Goal: Task Accomplishment & Management: Manage account settings

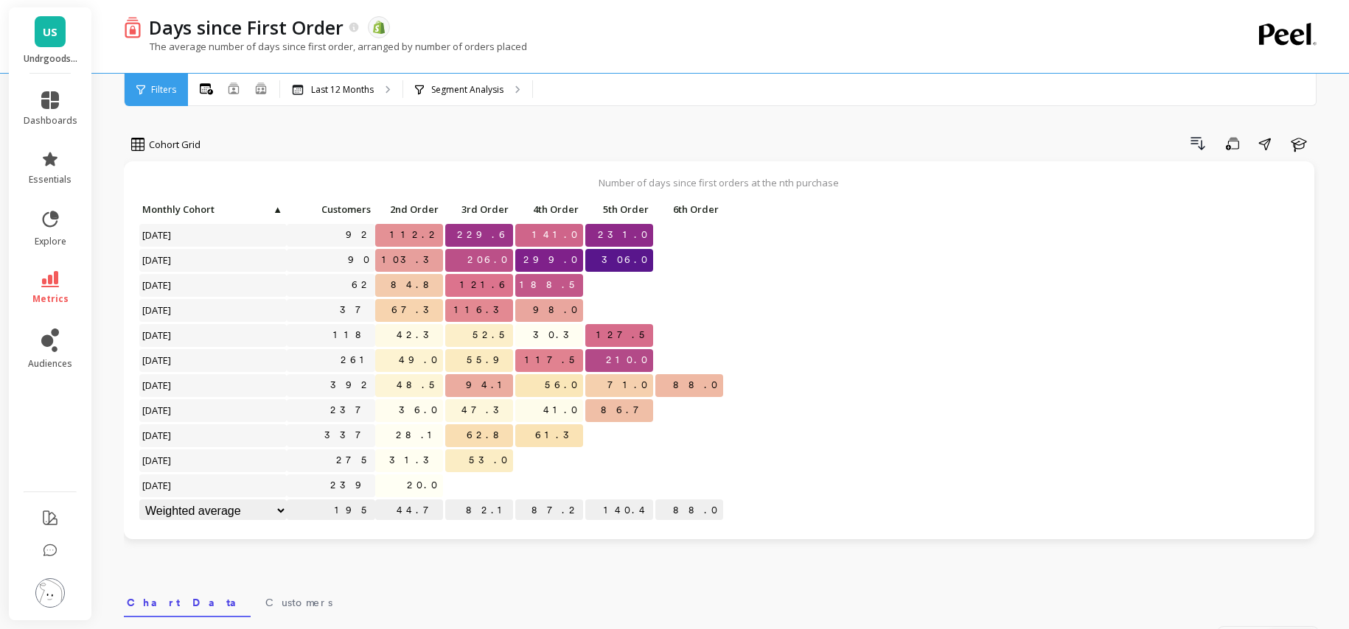
click at [46, 601] on img at bounding box center [49, 593] width 29 height 29
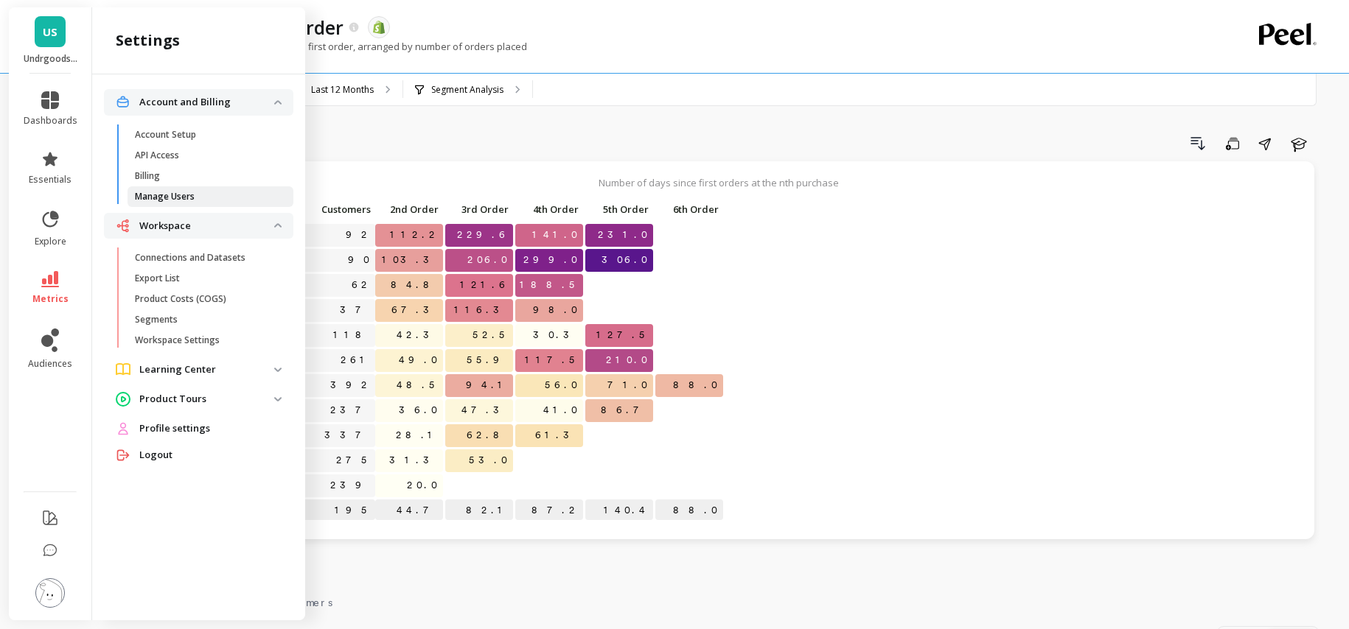
click at [182, 200] on p "Manage Users" at bounding box center [165, 197] width 60 height 12
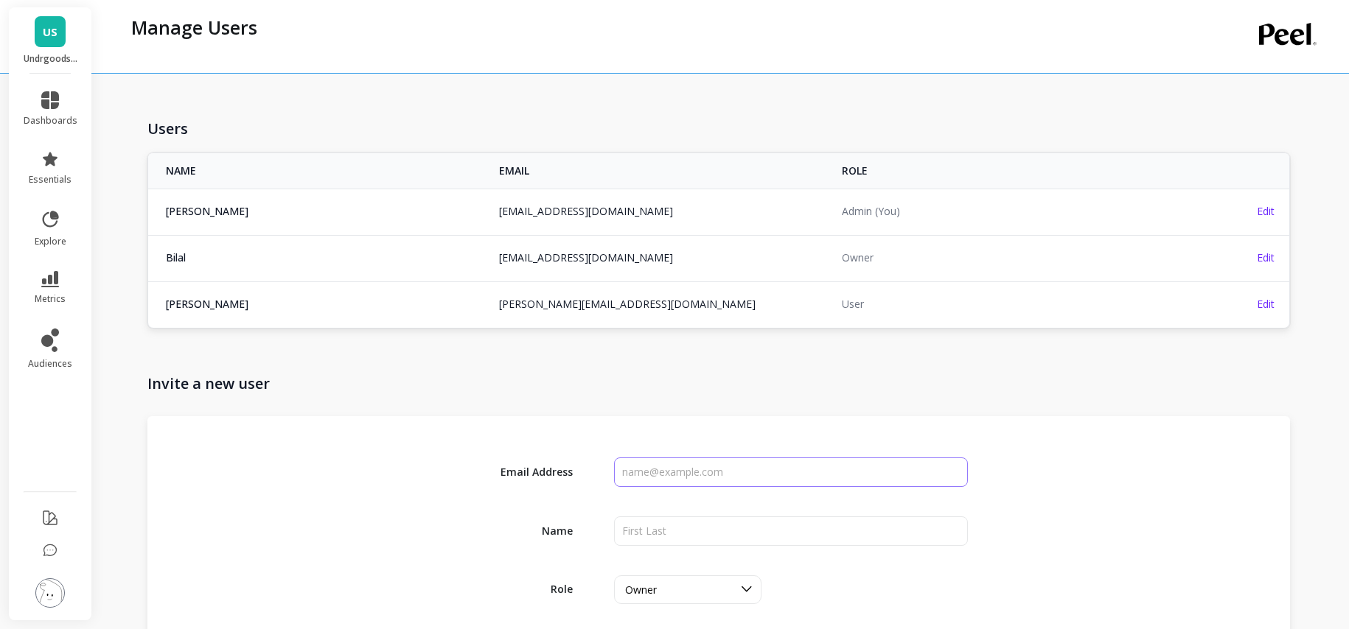
scroll to position [27, 0]
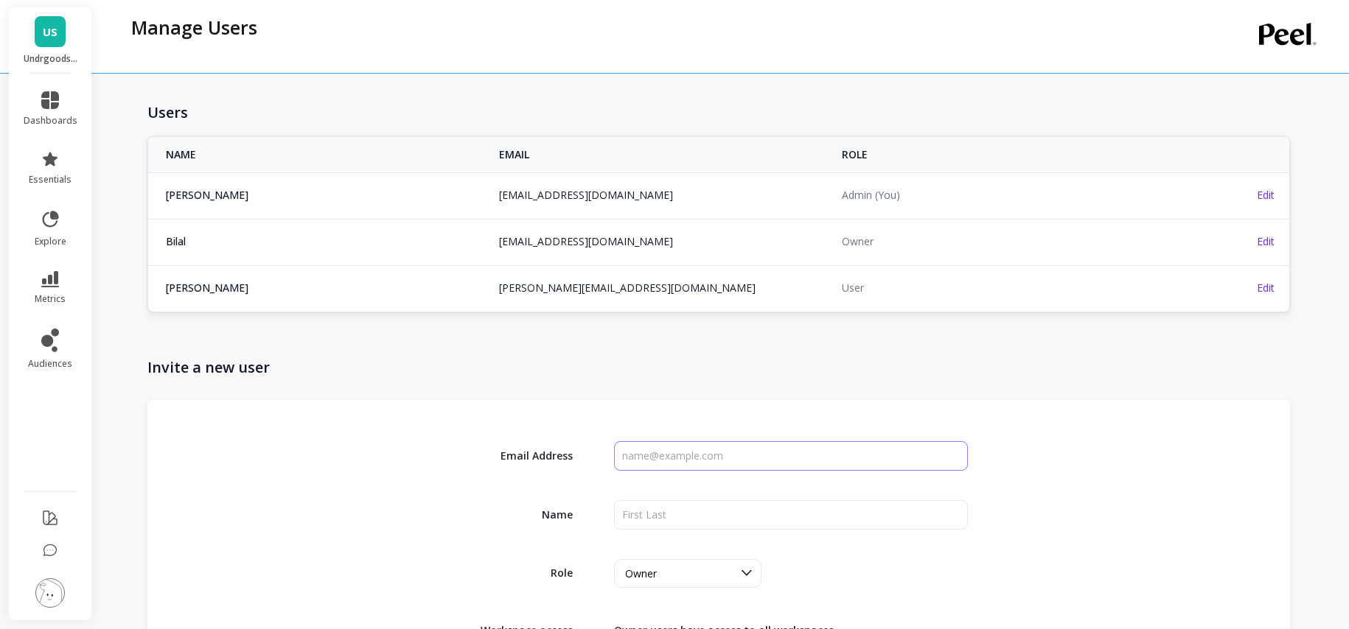
click at [671, 462] on input "input" at bounding box center [790, 455] width 353 height 29
paste input "[EMAIL_ADDRESS][DOMAIN_NAME]"
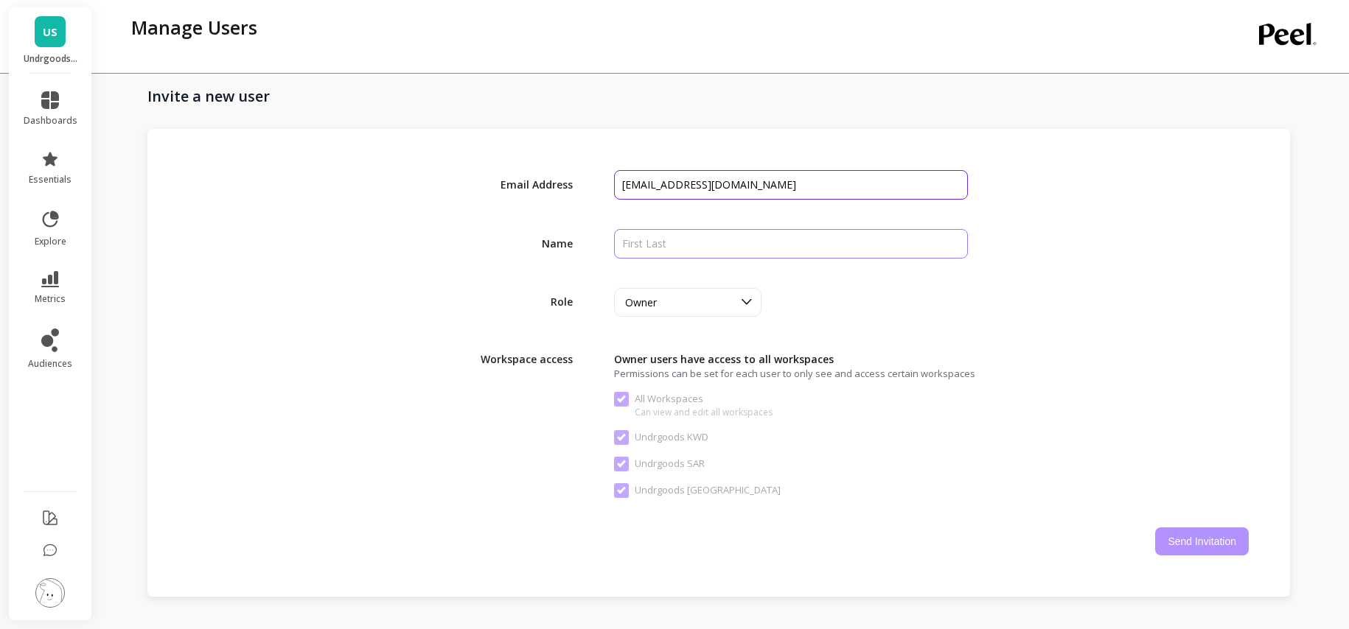
type input "[EMAIL_ADDRESS][DOMAIN_NAME]"
click at [647, 236] on input "input" at bounding box center [790, 243] width 353 height 29
click at [656, 243] on input "input" at bounding box center [790, 243] width 353 height 29
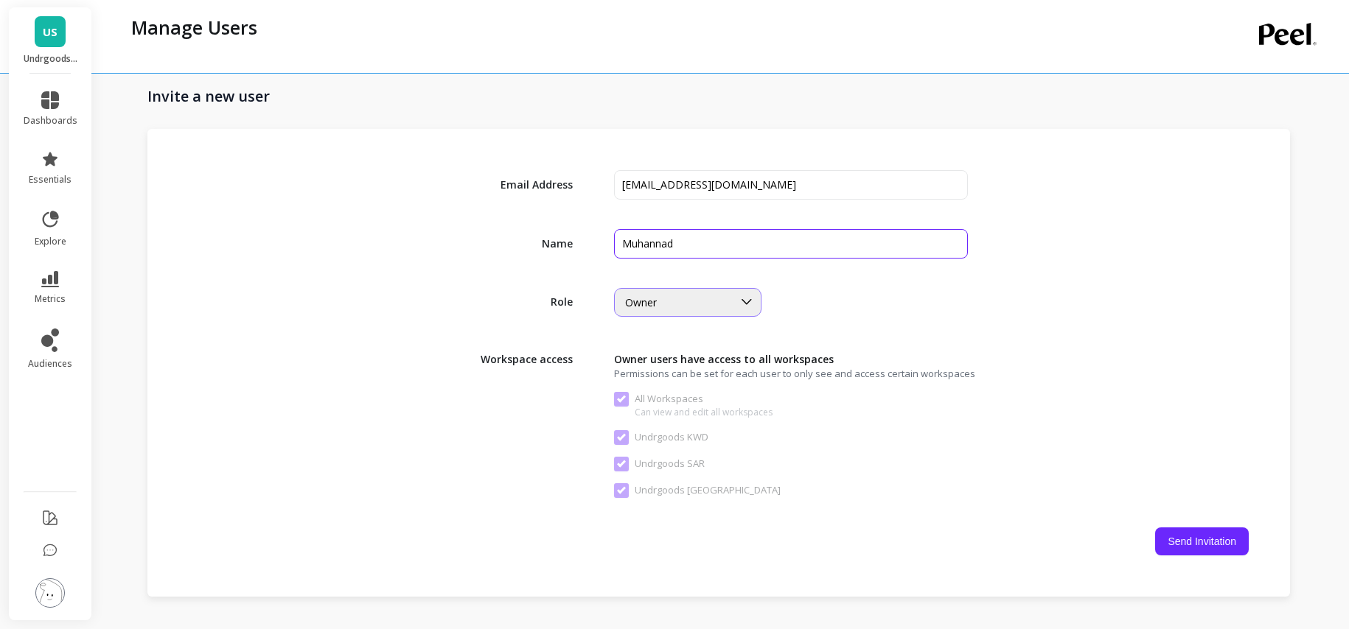
type input "Muhannad"
click at [694, 292] on div "Owner" at bounding box center [687, 302] width 147 height 29
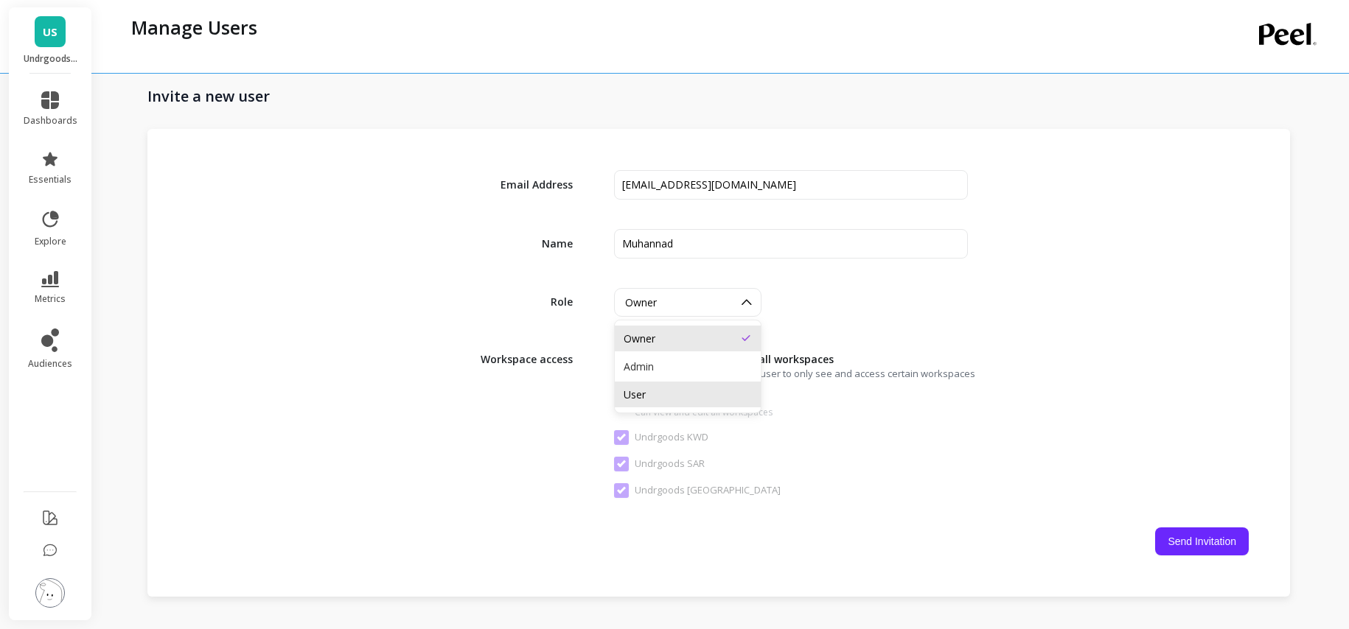
click at [691, 384] on div "User" at bounding box center [688, 395] width 146 height 26
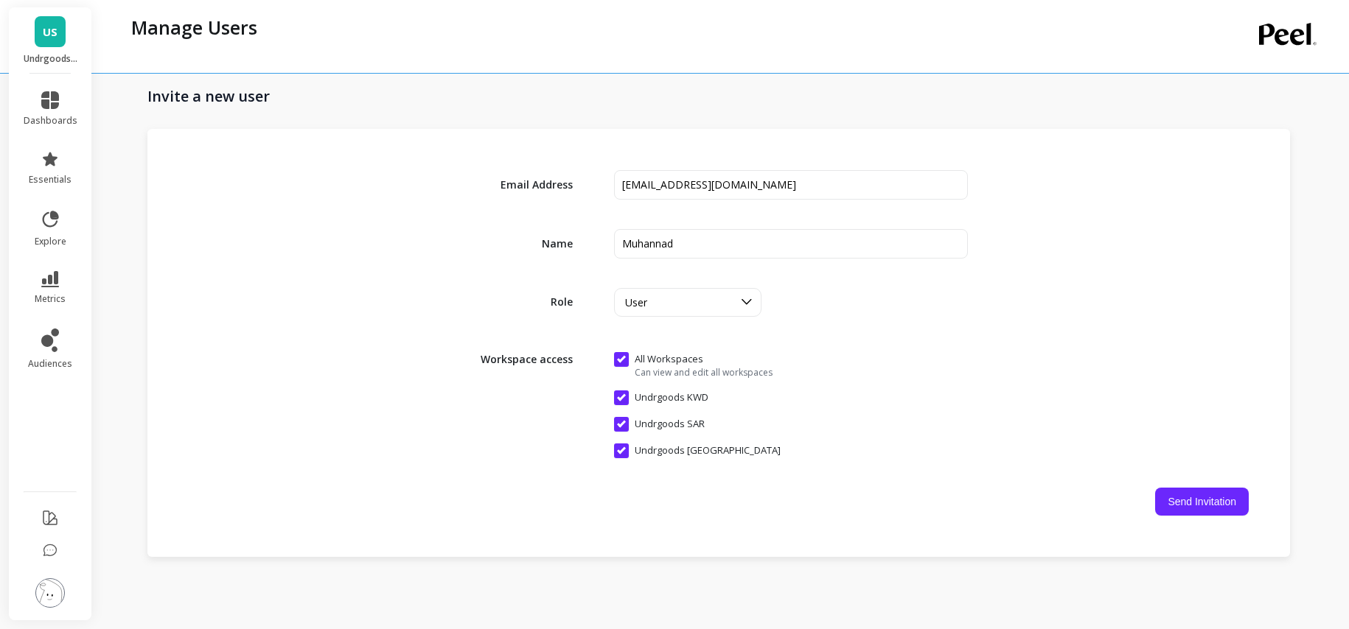
click at [1045, 304] on div "Role option User, selected. User" at bounding box center [719, 302] width 1060 height 29
click at [1203, 509] on button "Send Invitation" at bounding box center [1202, 502] width 94 height 28
checkbox Workspaces "false"
checkbox KWD "false"
checkbox SAR "false"
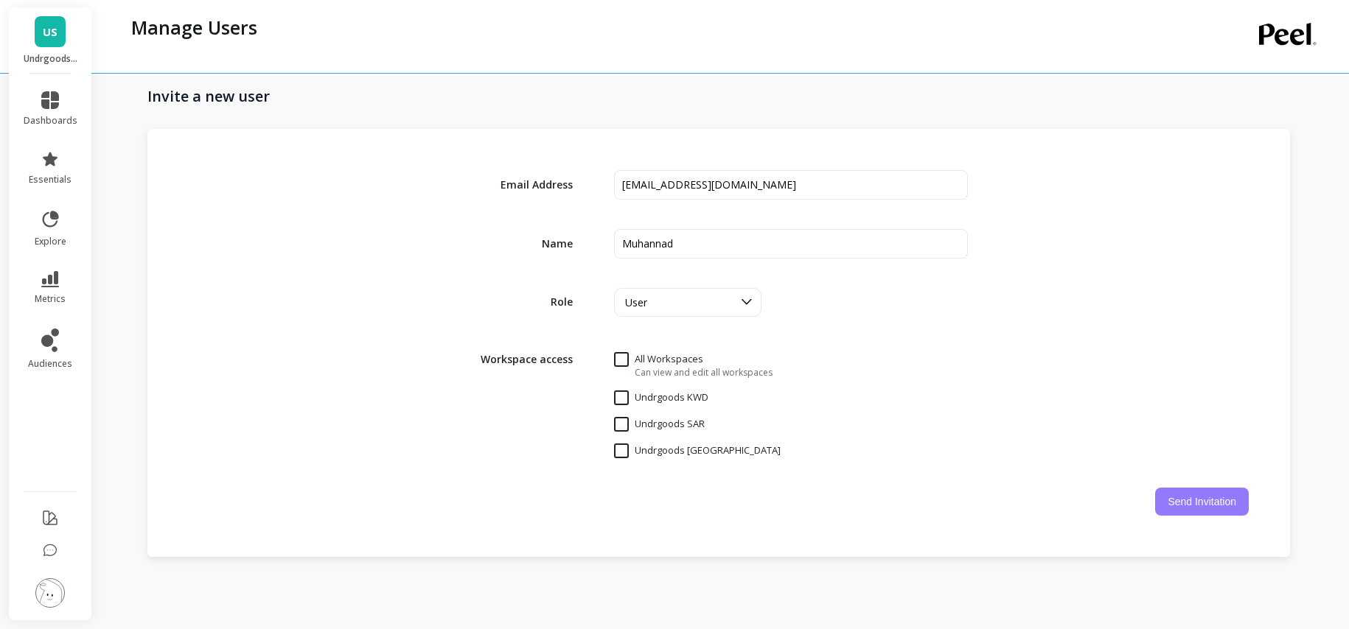
checkbox UAE "false"
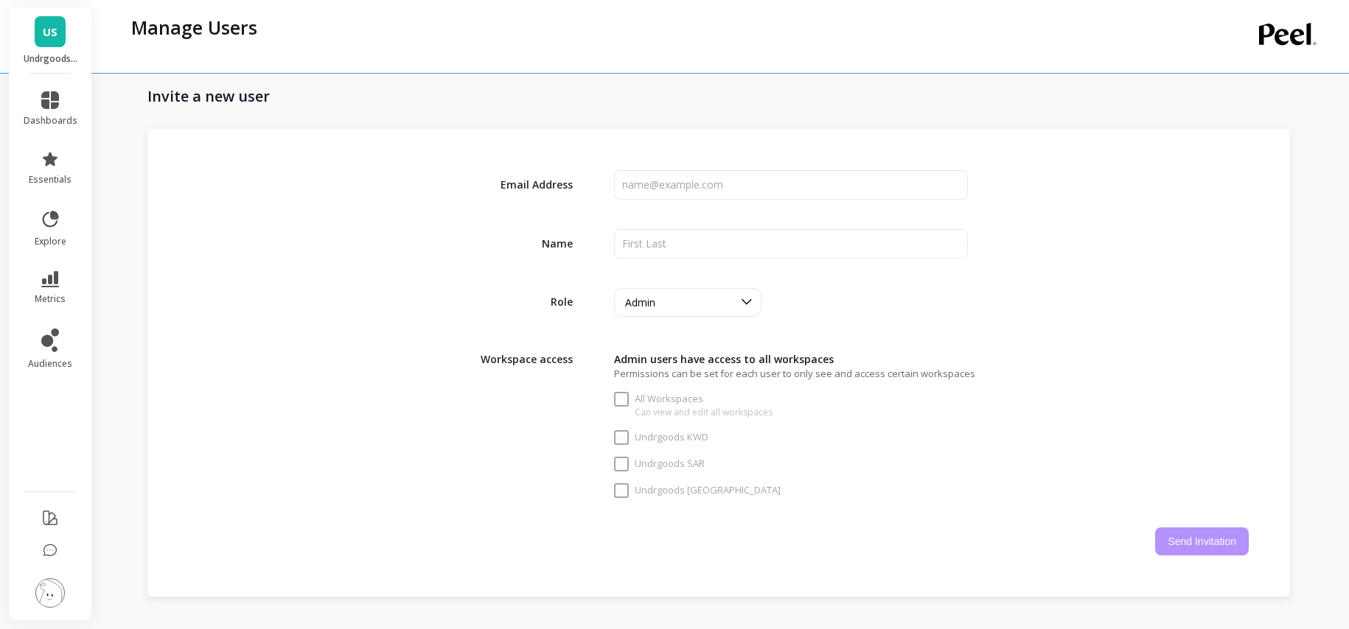
checkbox Workspaces "true"
checkbox KWD "true"
checkbox SAR "true"
checkbox UAE "true"
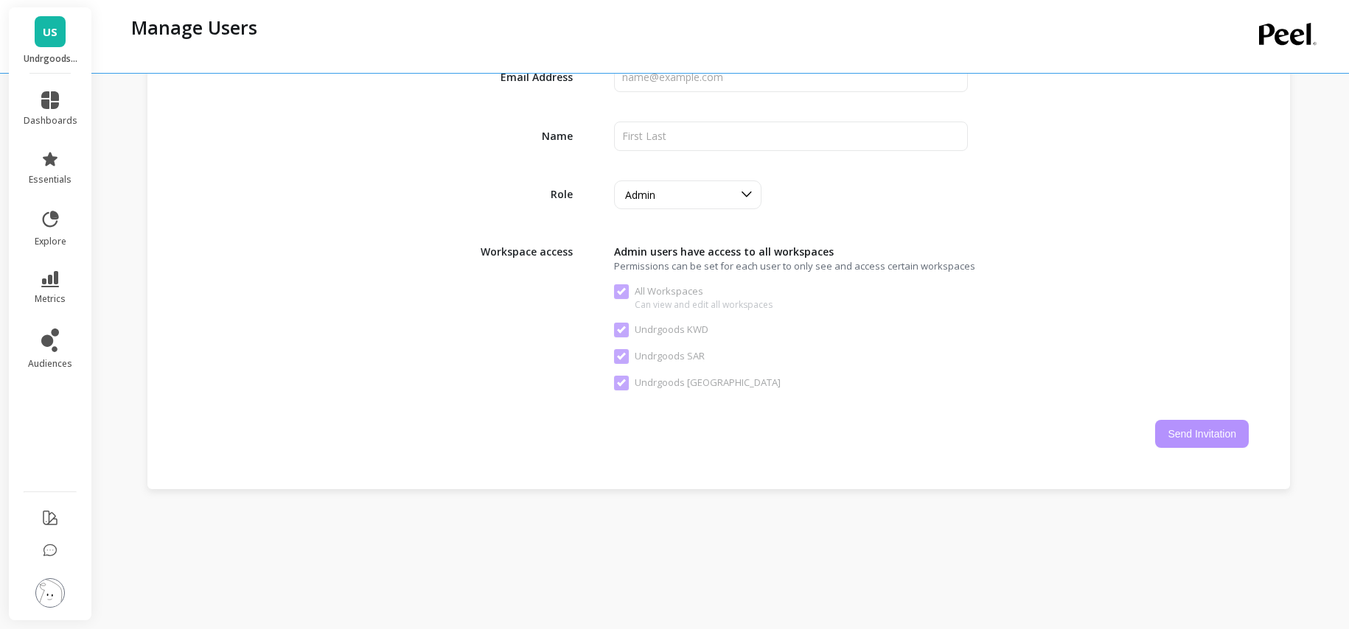
scroll to position [483, 0]
